Goal: Task Accomplishment & Management: Manage account settings

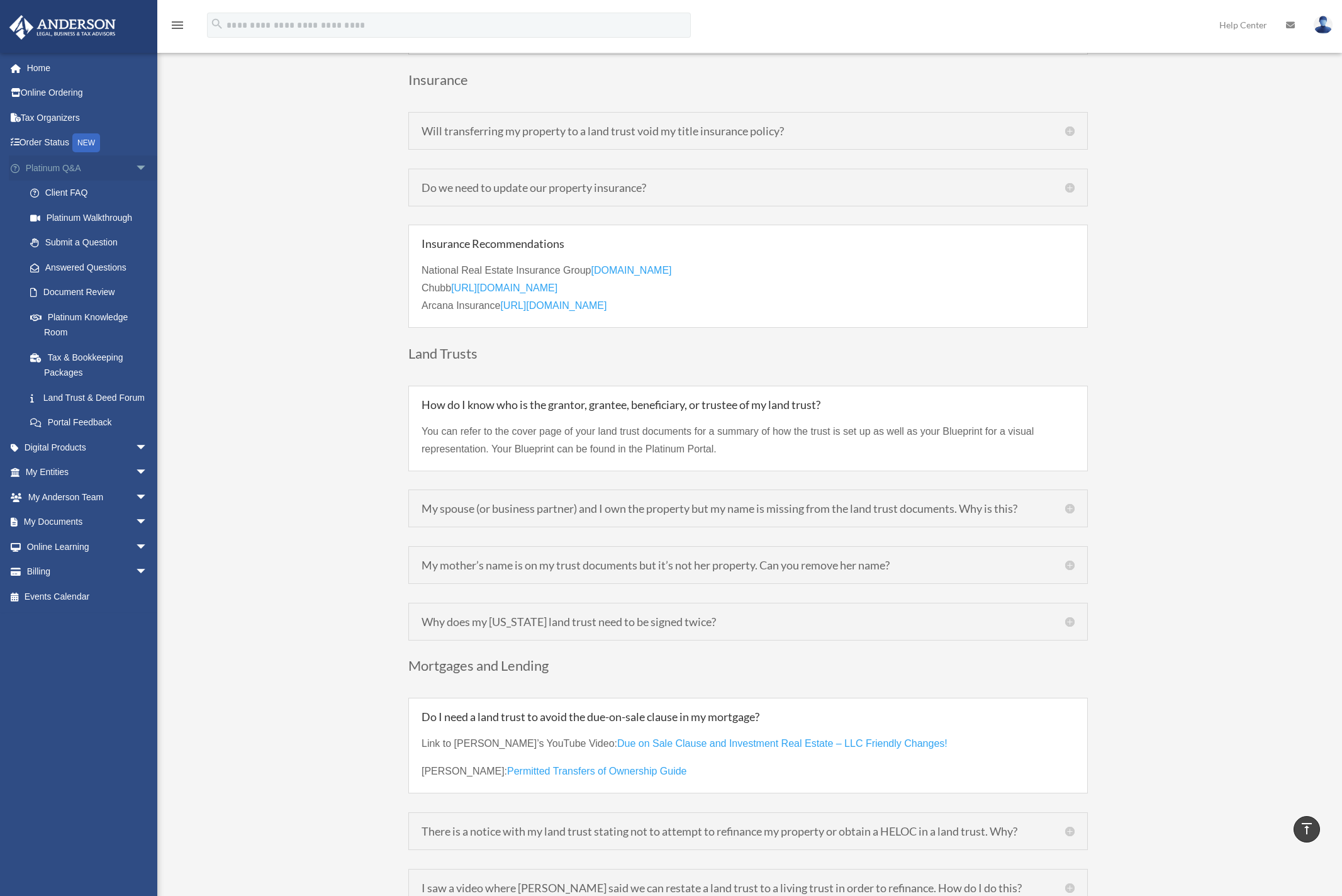
scroll to position [2921, 0]
click at [72, 578] on link "Billing arrow_drop_down" at bounding box center [88, 572] width 158 height 25
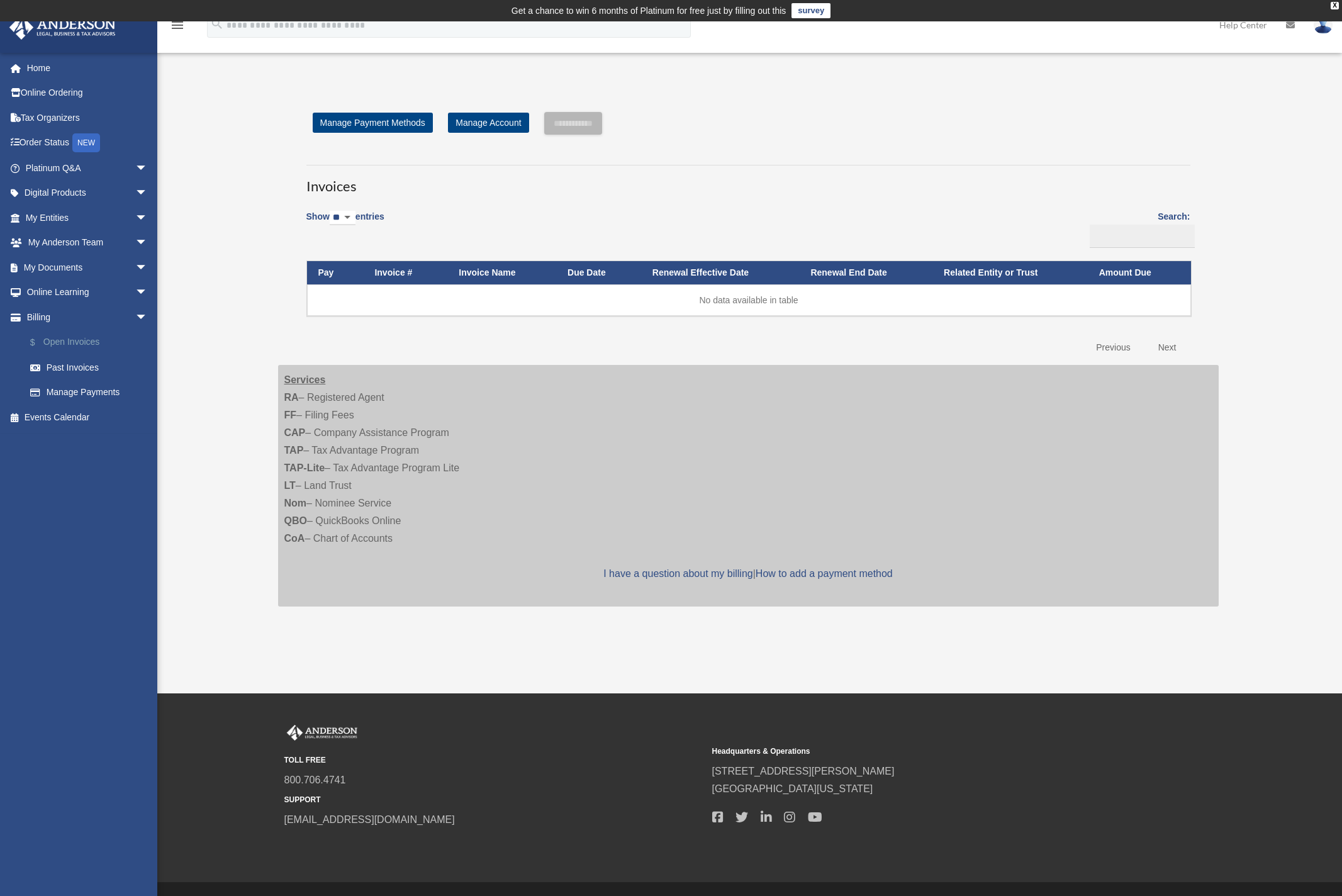
click at [84, 334] on link "$ Open Invoices" at bounding box center [92, 342] width 149 height 26
click at [83, 337] on link "$ Open Invoices" at bounding box center [92, 342] width 149 height 26
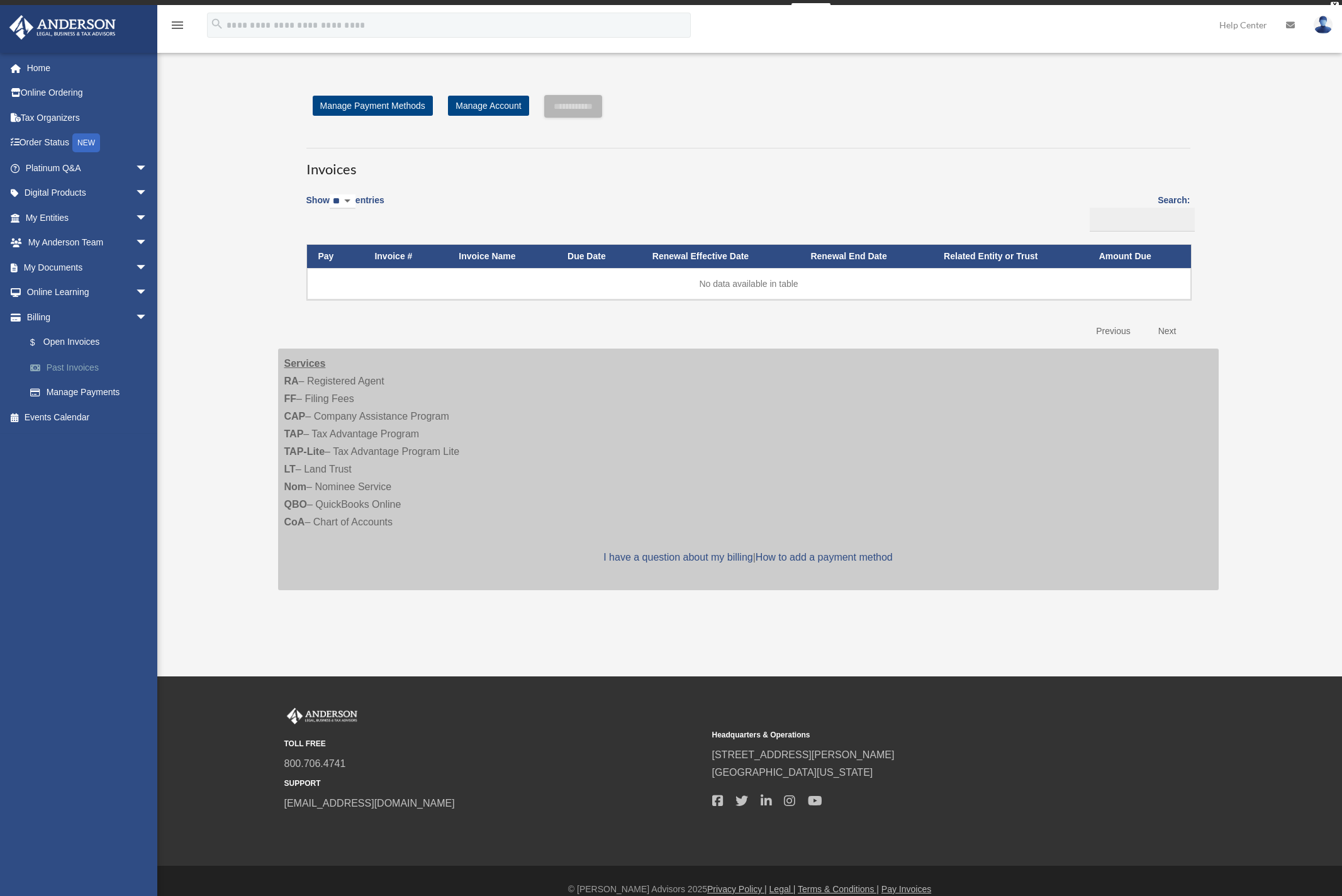
click at [67, 361] on link "Past Invoices" at bounding box center [92, 367] width 149 height 25
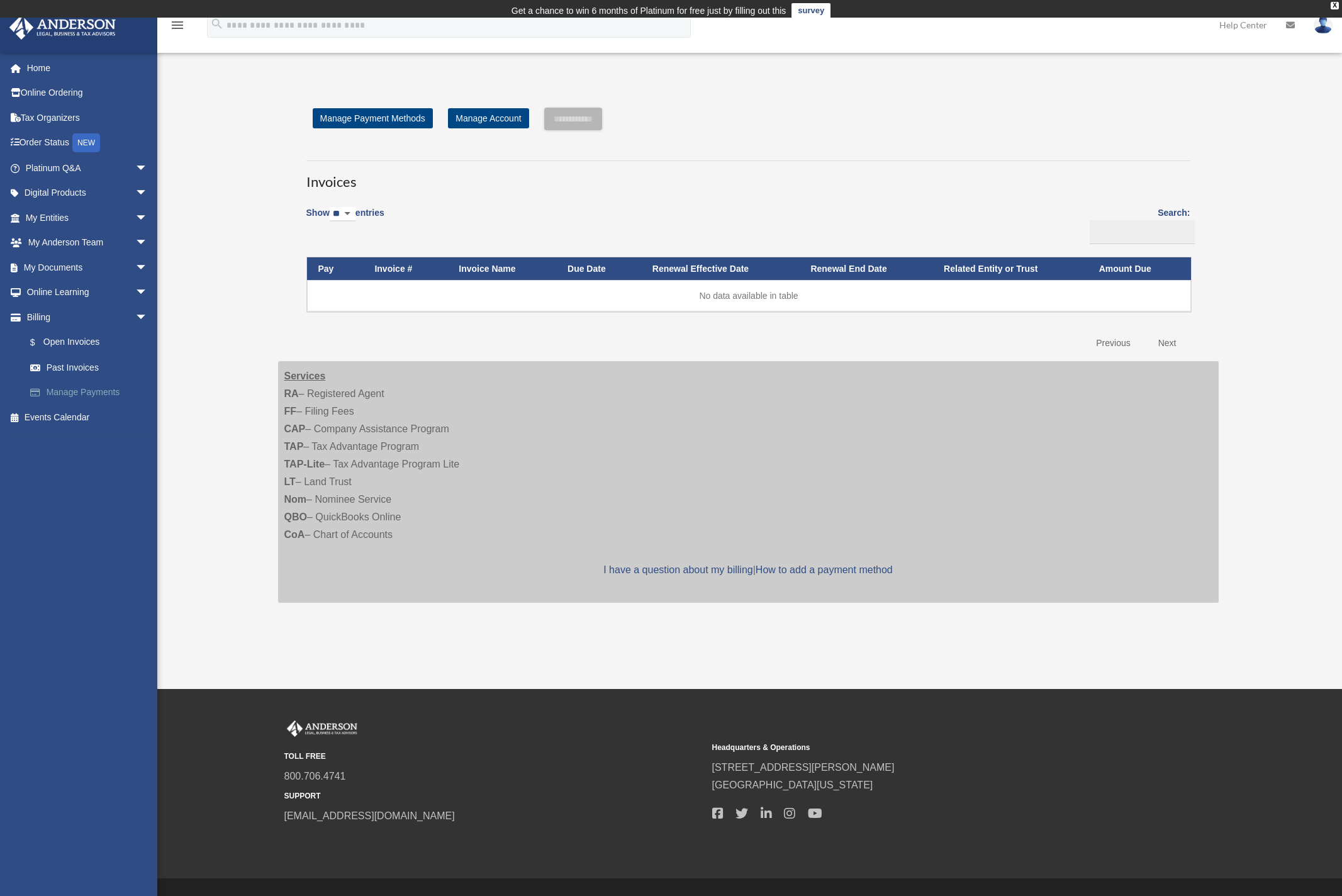
click at [77, 386] on link "Manage Payments" at bounding box center [92, 393] width 149 height 25
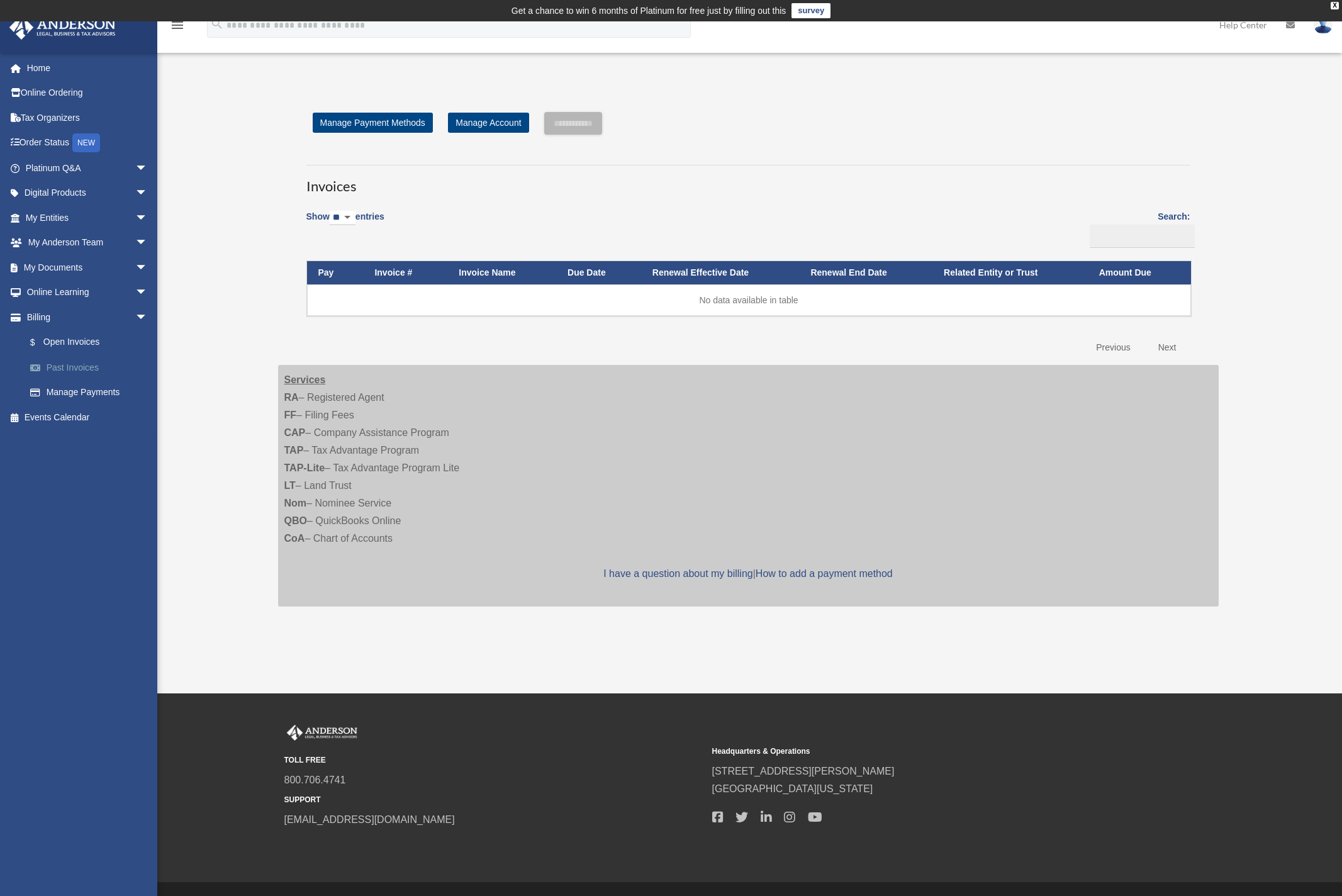
click at [79, 365] on link "Past Invoices" at bounding box center [92, 367] width 149 height 25
click at [79, 342] on link "$ Open Invoices" at bounding box center [92, 342] width 149 height 26
click at [80, 341] on link "$ Open Invoices" at bounding box center [92, 342] width 149 height 26
click at [70, 362] on link "Past Invoices" at bounding box center [92, 367] width 149 height 25
